Goal: Information Seeking & Learning: Check status

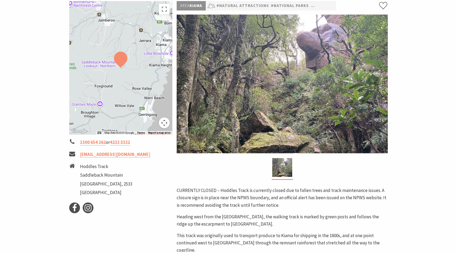
scroll to position [194, 0]
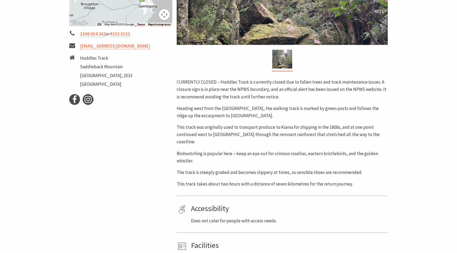
click at [257, 83] on p "CURRENTLY CLOSED – Hoddles Track is currently closed due to fallen trees and tr…" at bounding box center [282, 90] width 211 height 22
click at [259, 97] on p "CURRENTLY CLOSED – Hoddles Track is currently closed due to fallen trees and tr…" at bounding box center [282, 90] width 211 height 22
click at [198, 91] on p "CURRENTLY CLOSED – Hoddles Track is currently closed due to fallen trees and tr…" at bounding box center [282, 90] width 211 height 22
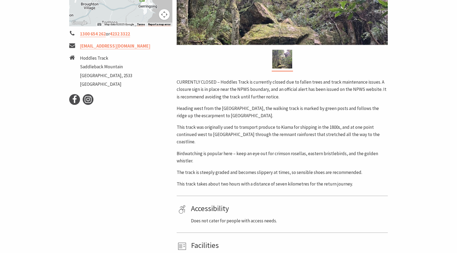
click at [199, 113] on p "Heading west from the [GEOGRAPHIC_DATA], the walking track is marked by green p…" at bounding box center [282, 112] width 211 height 15
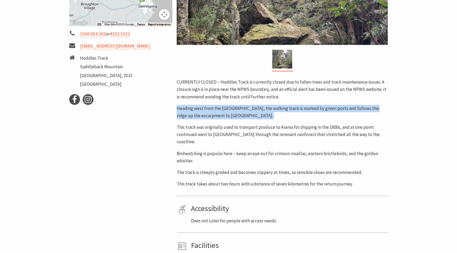
click at [199, 113] on p "Heading west from the [GEOGRAPHIC_DATA], the walking track is marked by green p…" at bounding box center [282, 112] width 211 height 15
click at [200, 115] on p "Heading west from the [GEOGRAPHIC_DATA], the walking track is marked by green p…" at bounding box center [282, 112] width 211 height 15
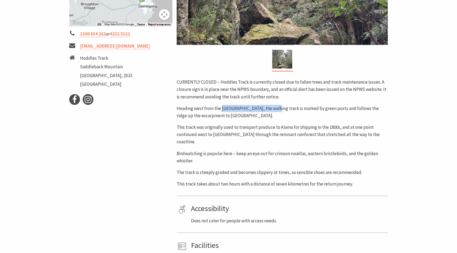
drag, startPoint x: 221, startPoint y: 110, endPoint x: 279, endPoint y: 108, distance: 57.4
click at [279, 108] on p "Heading west from the [GEOGRAPHIC_DATA], the walking track is marked by green p…" at bounding box center [282, 112] width 211 height 15
copy p "Saddleback Mountain Lookout"
click at [316, 121] on div "CURRENTLY CLOSED – Hoddles Track is currently closed due to fallen trees and tr…" at bounding box center [282, 133] width 211 height 109
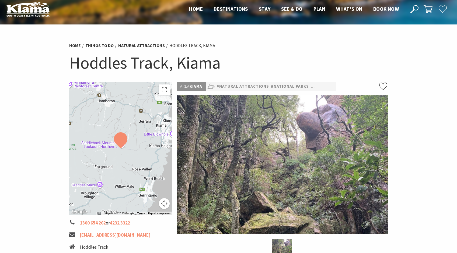
scroll to position [0, 0]
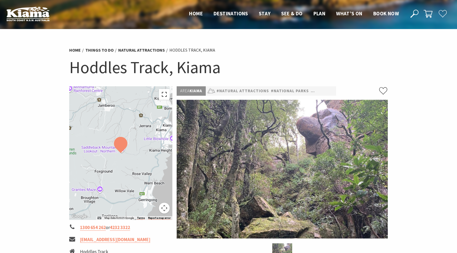
click at [165, 95] on button "Toggle fullscreen view" at bounding box center [164, 94] width 11 height 11
click at [249, 60] on h1 "Hoddles Track, Kiama" at bounding box center [228, 68] width 319 height 22
